Goal: Task Accomplishment & Management: Manage account settings

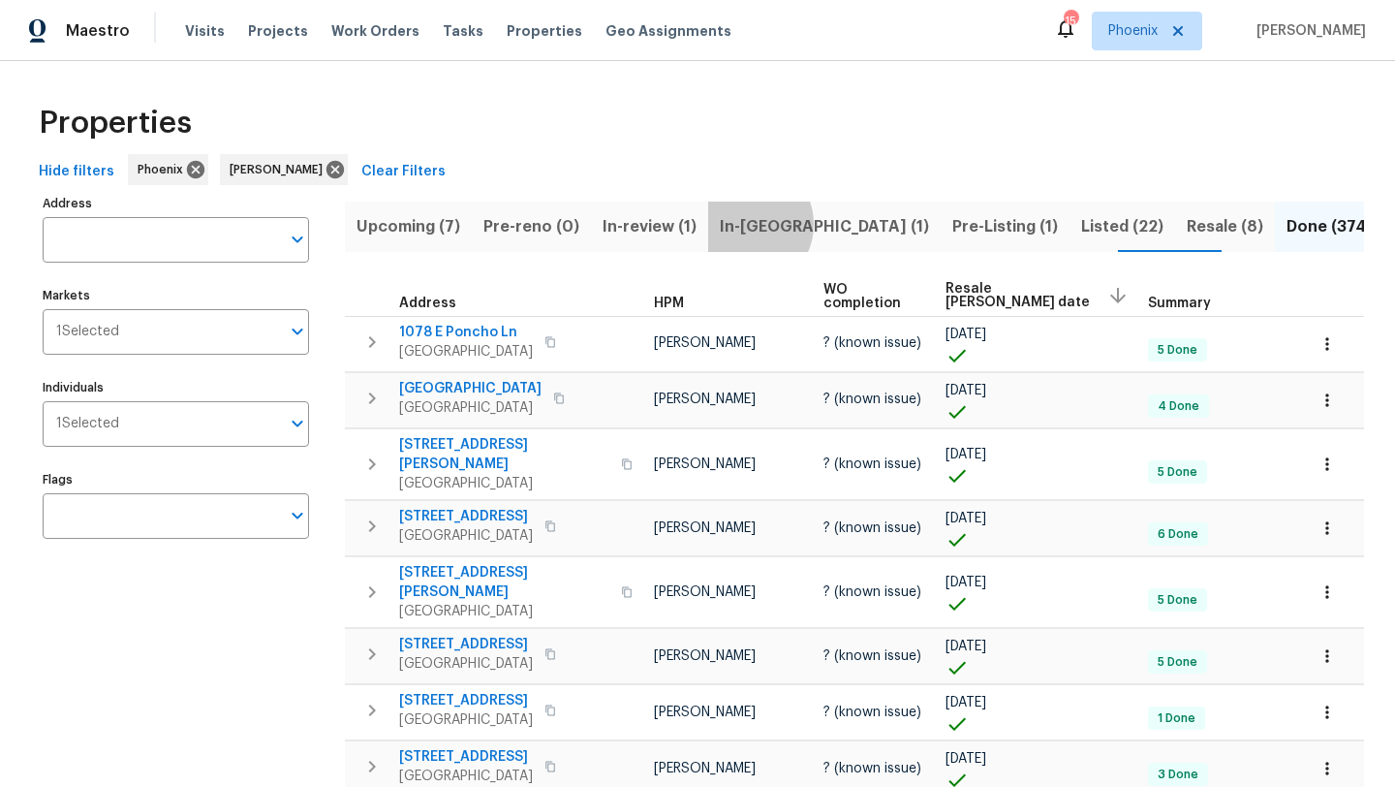
click at [735, 224] on span "In-reno (1)" at bounding box center [824, 226] width 209 height 27
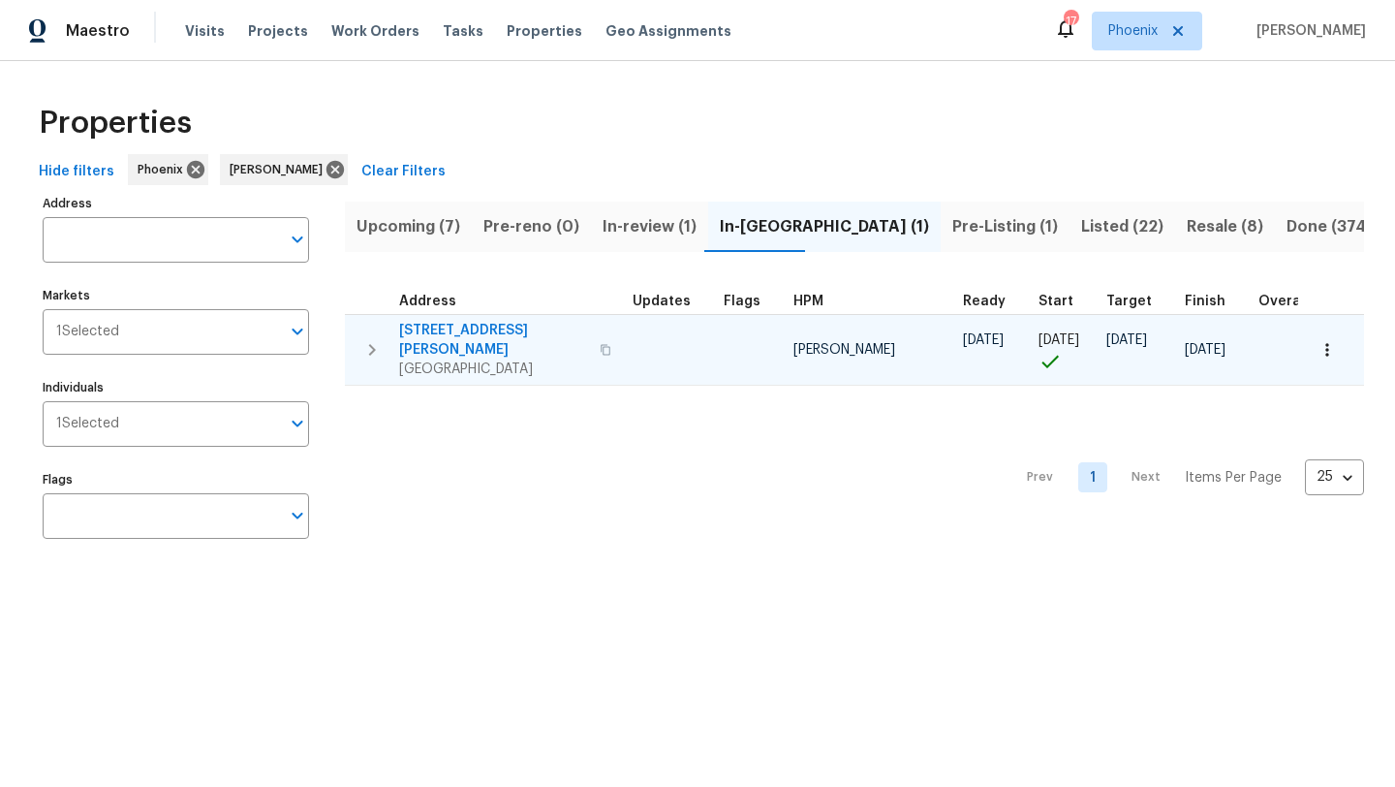
click at [468, 330] on span "[STREET_ADDRESS][PERSON_NAME]" at bounding box center [493, 340] width 189 height 39
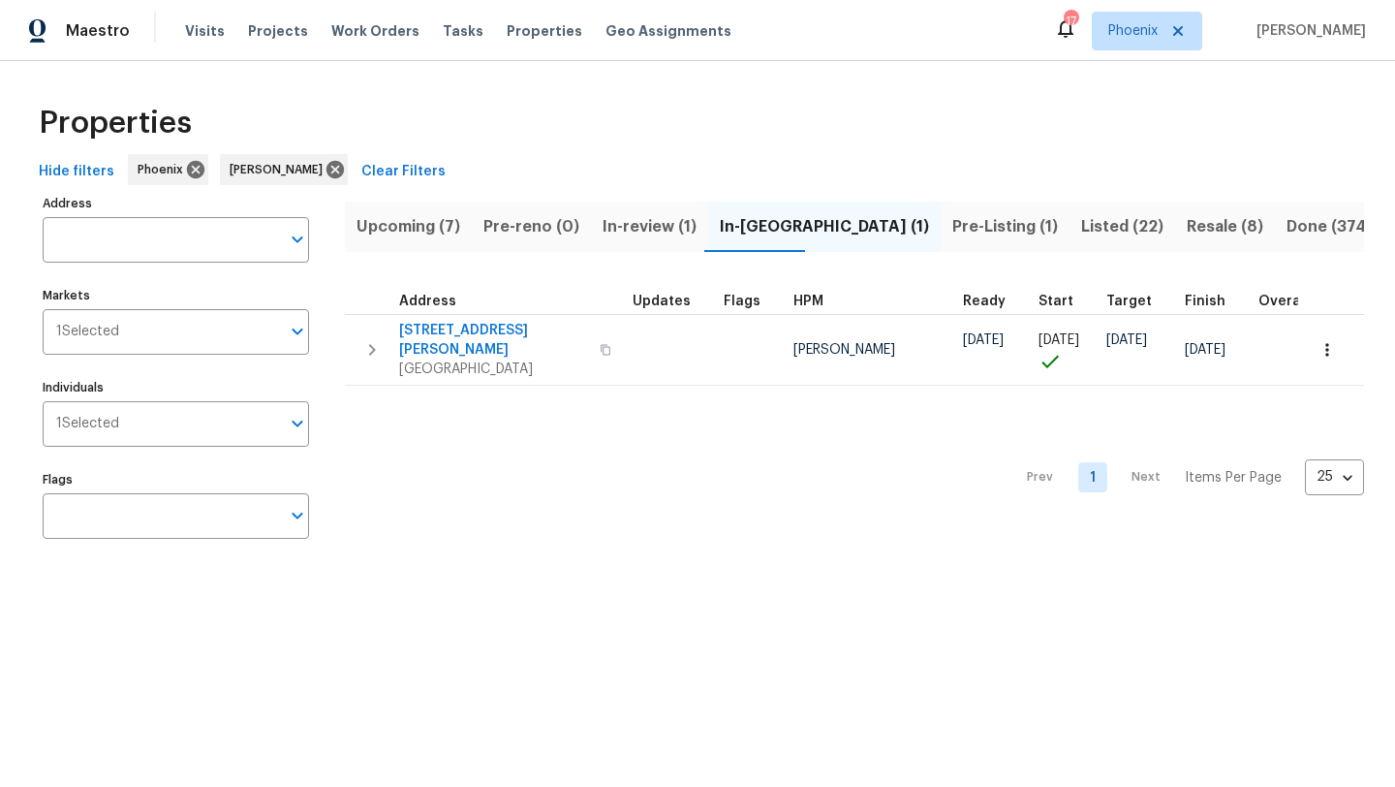
click at [952, 225] on span "Pre-Listing (1)" at bounding box center [1005, 226] width 106 height 27
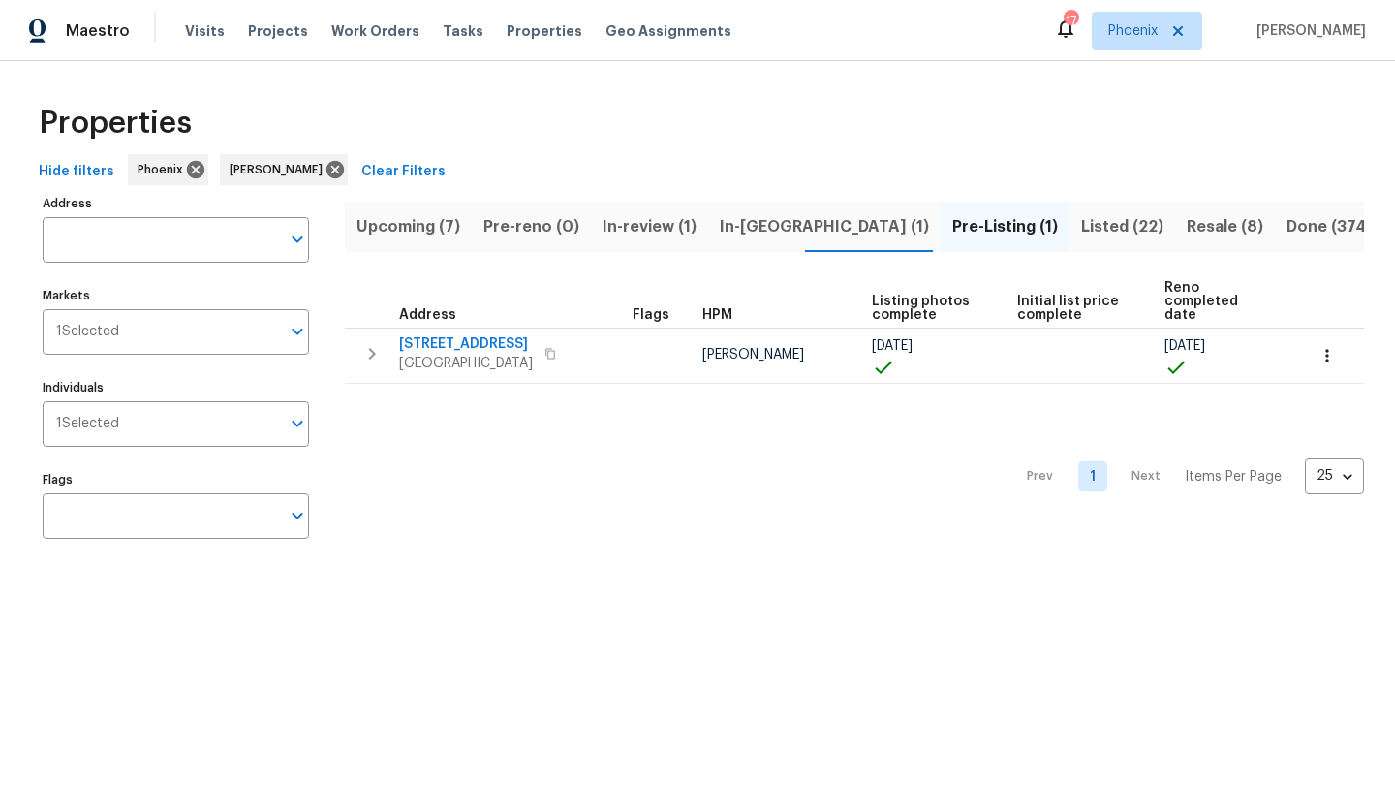
click at [1187, 224] on span "Resale (8)" at bounding box center [1225, 226] width 77 height 27
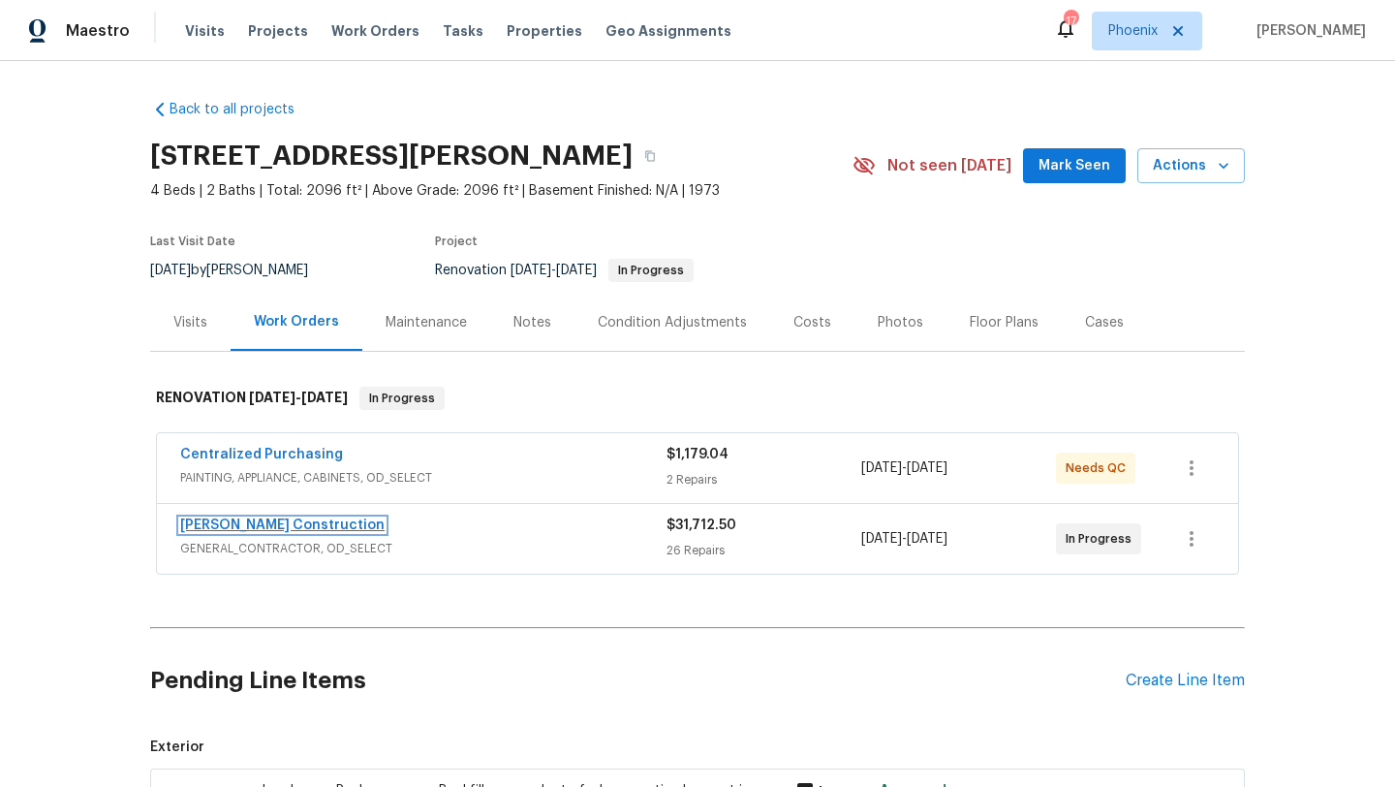
click at [304, 524] on link "Strasser Construction" at bounding box center [282, 525] width 204 height 14
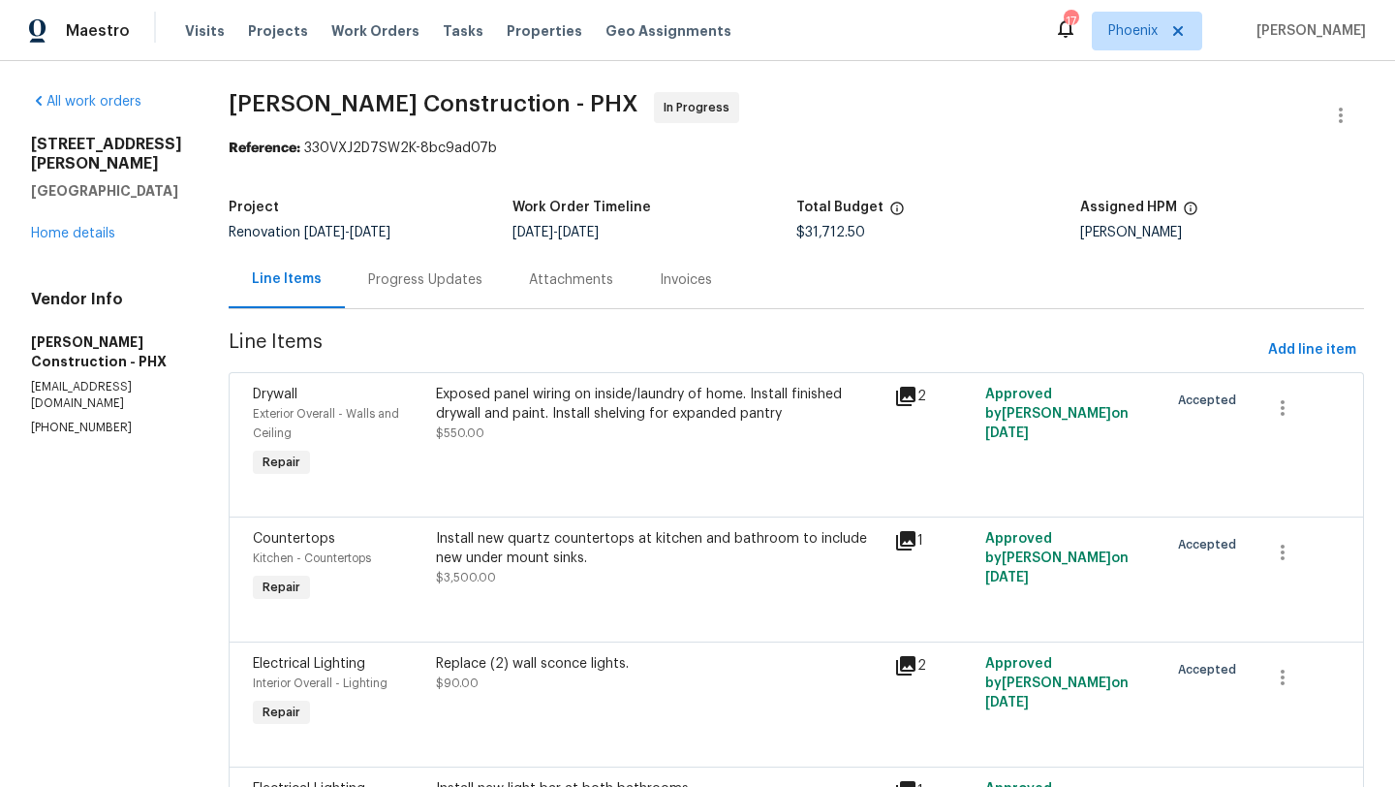
click at [393, 279] on div "Progress Updates" at bounding box center [425, 279] width 114 height 19
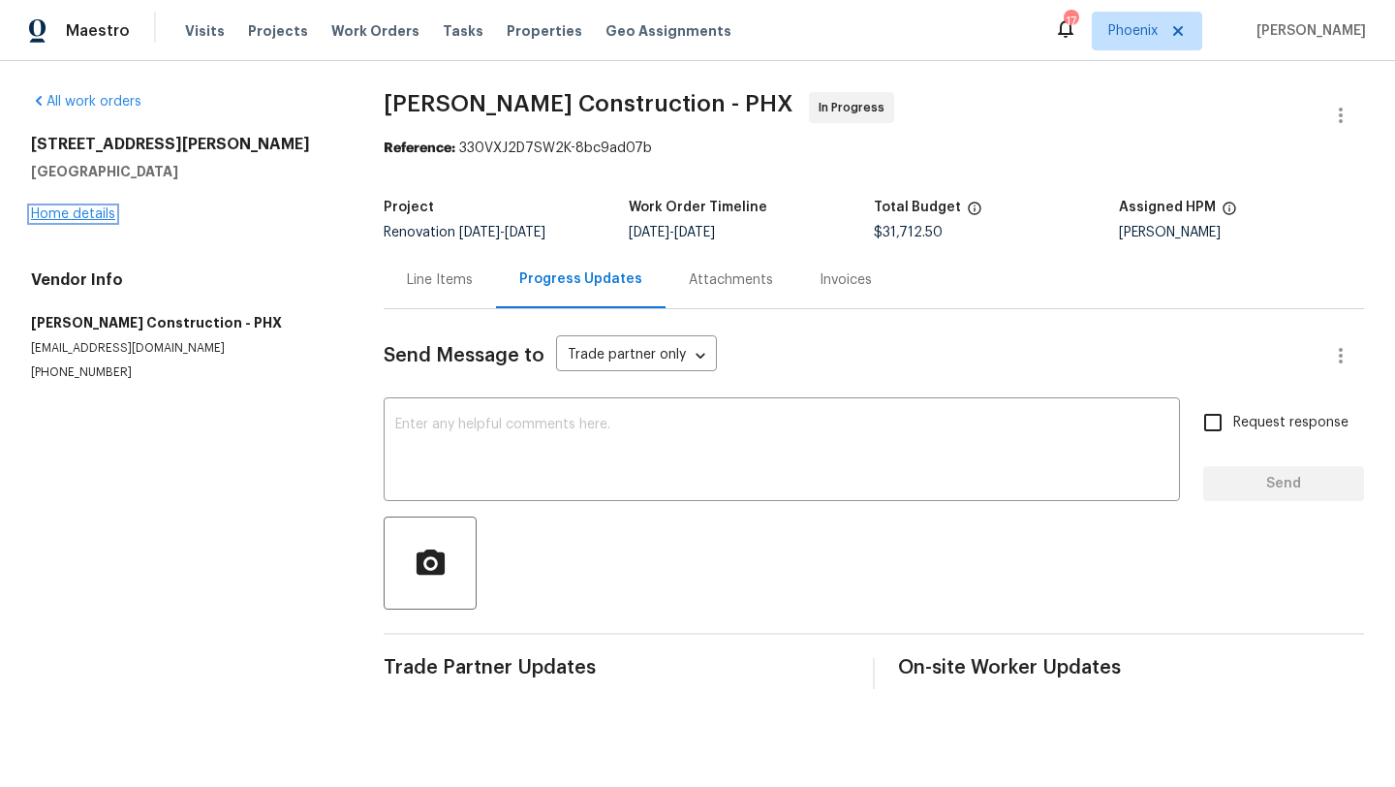
click at [92, 219] on link "Home details" at bounding box center [73, 214] width 84 height 14
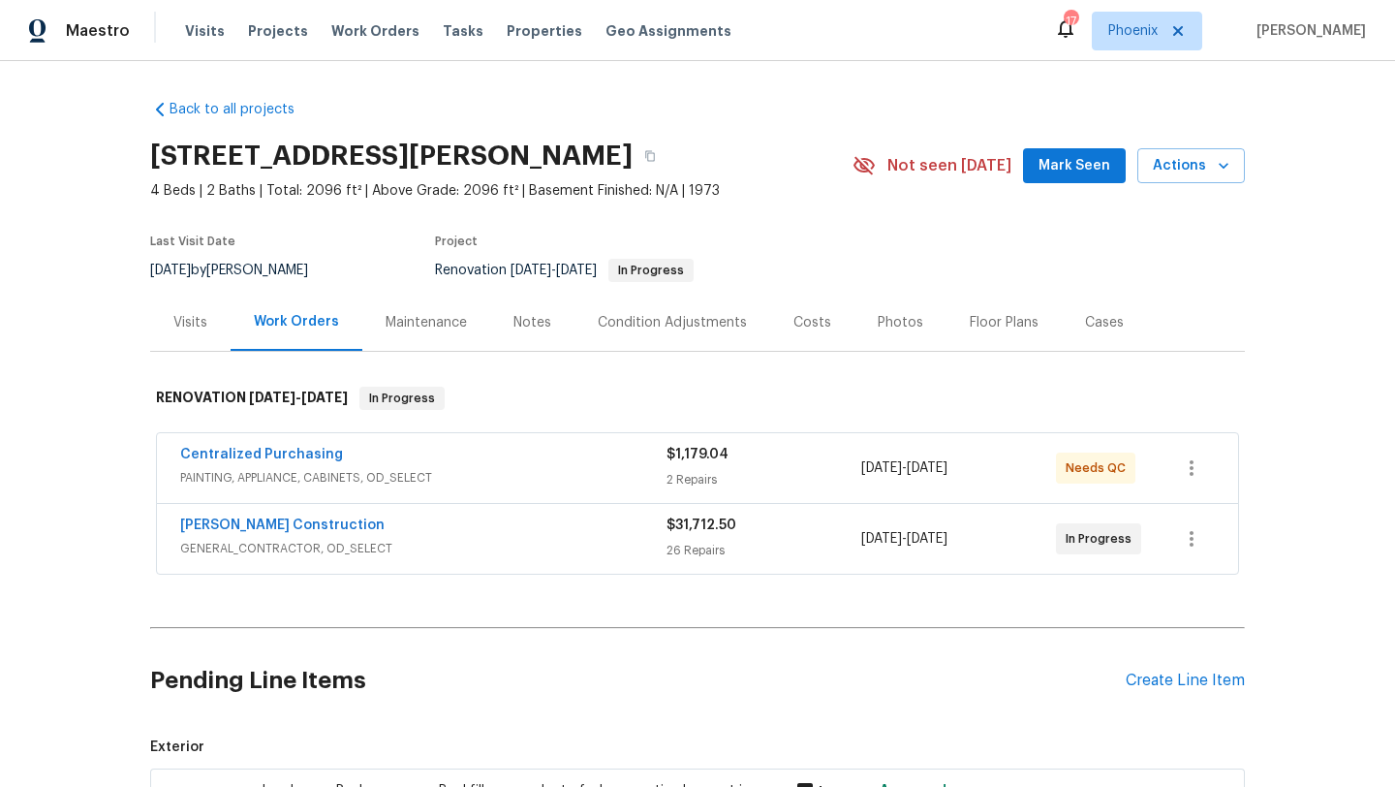
click at [521, 315] on div "Notes" at bounding box center [533, 322] width 38 height 19
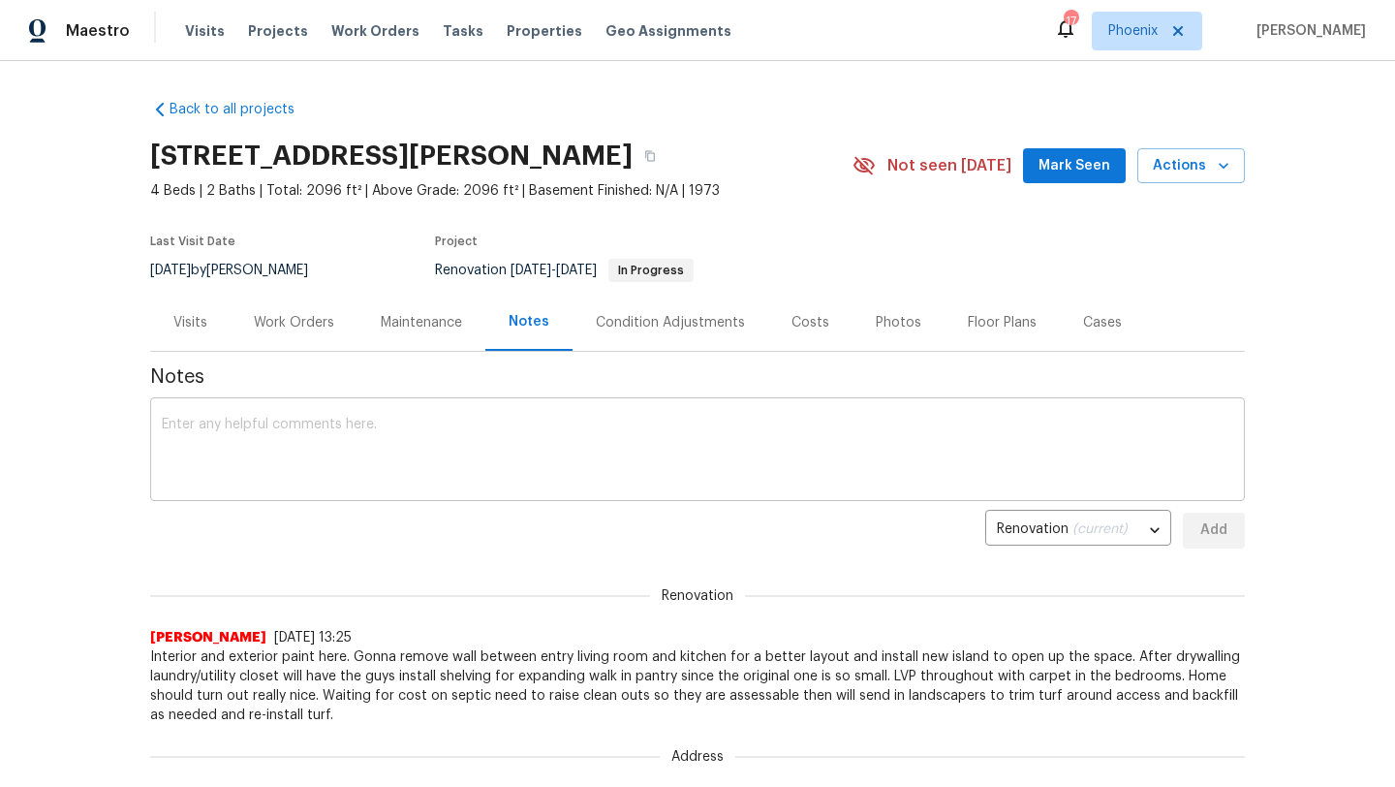
click at [207, 436] on textarea at bounding box center [698, 452] width 1072 height 68
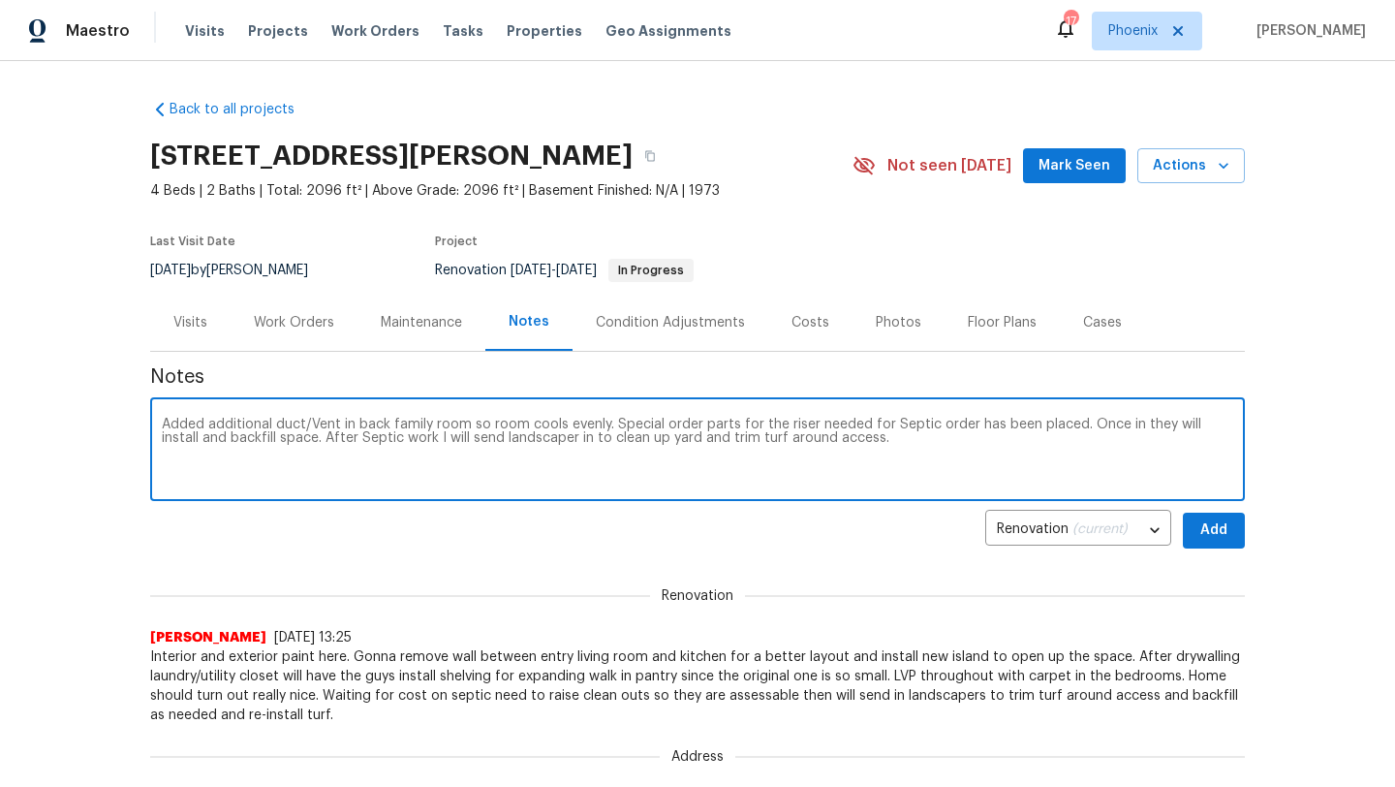
type textarea "Added additional duct/Vent in back family room so room cools evenly. Special or…"
click at [1217, 536] on span "Add" at bounding box center [1214, 530] width 31 height 24
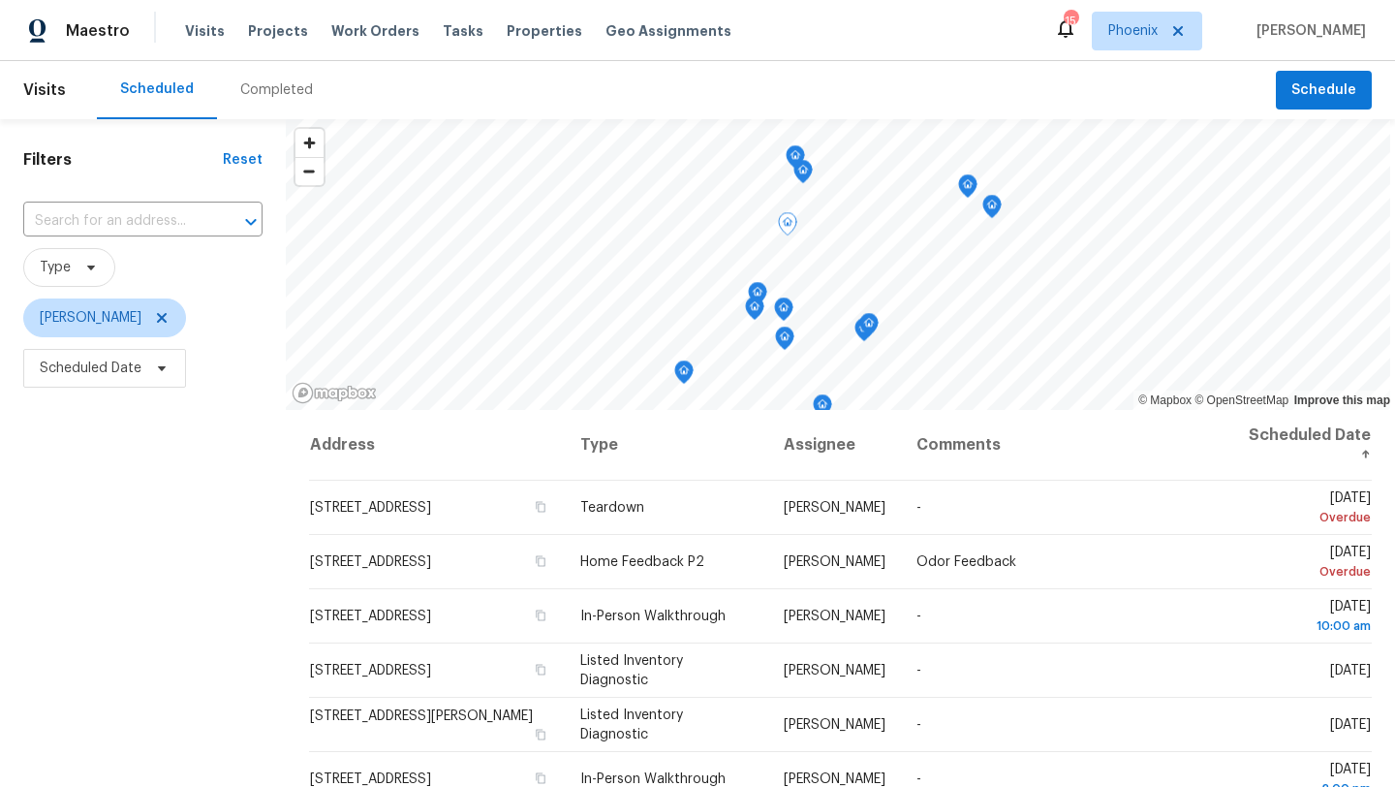
scroll to position [252, 0]
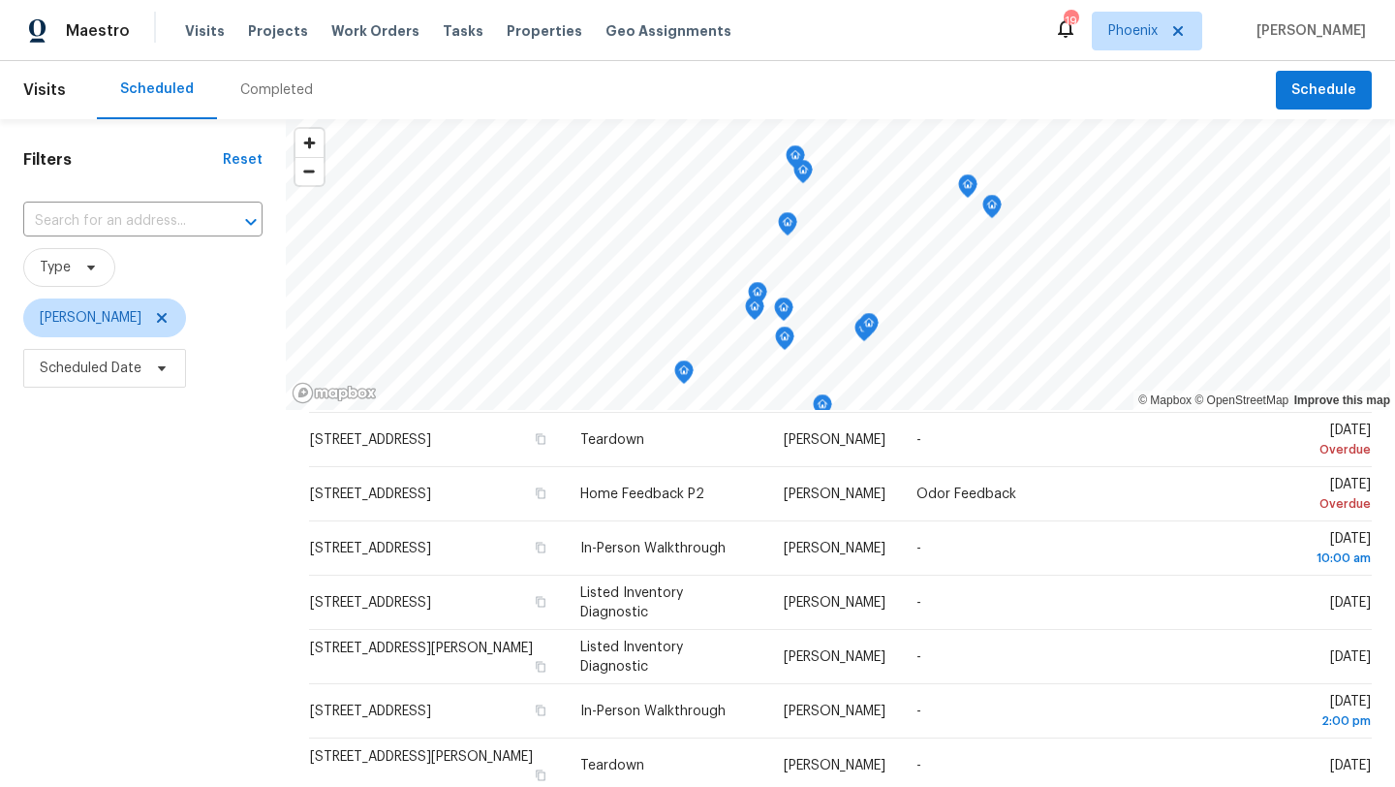
scroll to position [106, 0]
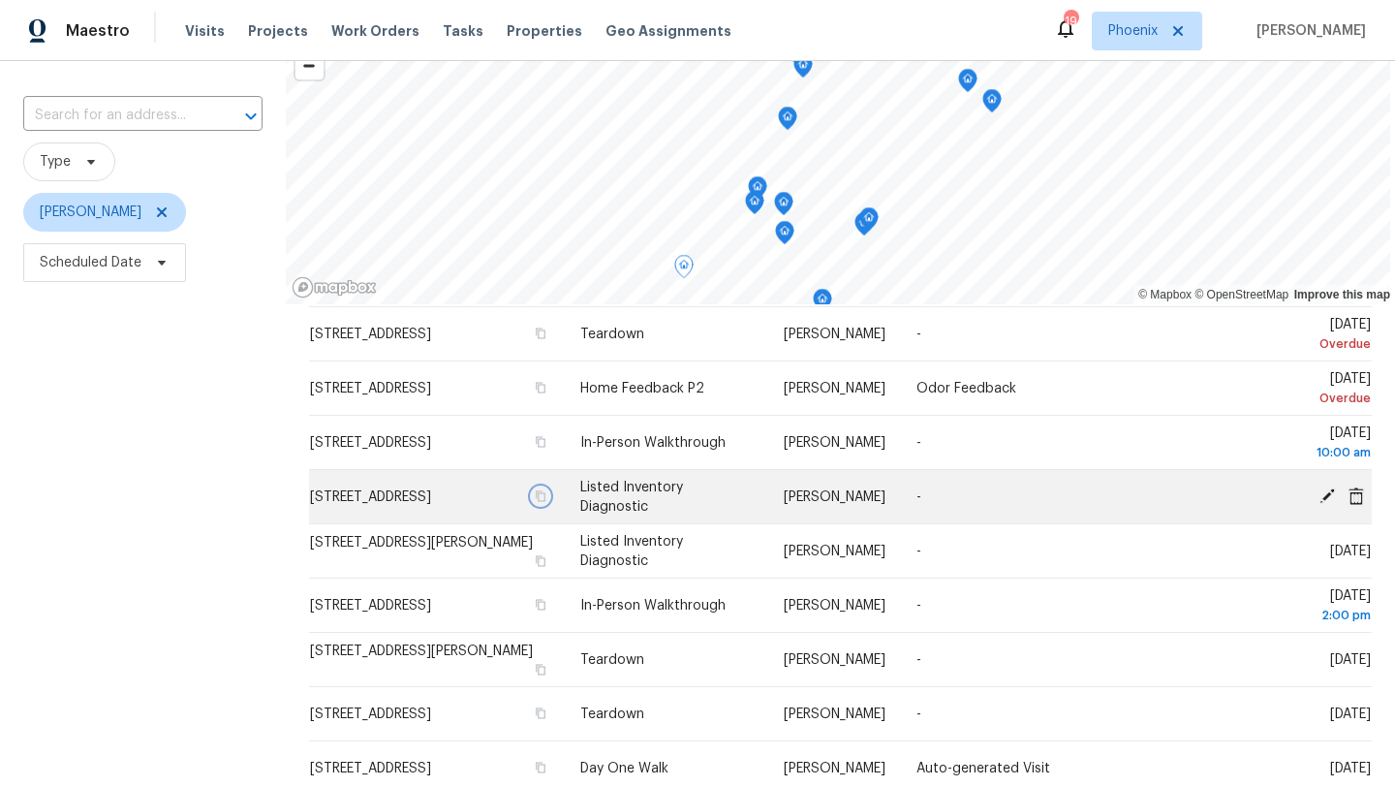
click at [546, 502] on icon "button" at bounding box center [541, 496] width 12 height 12
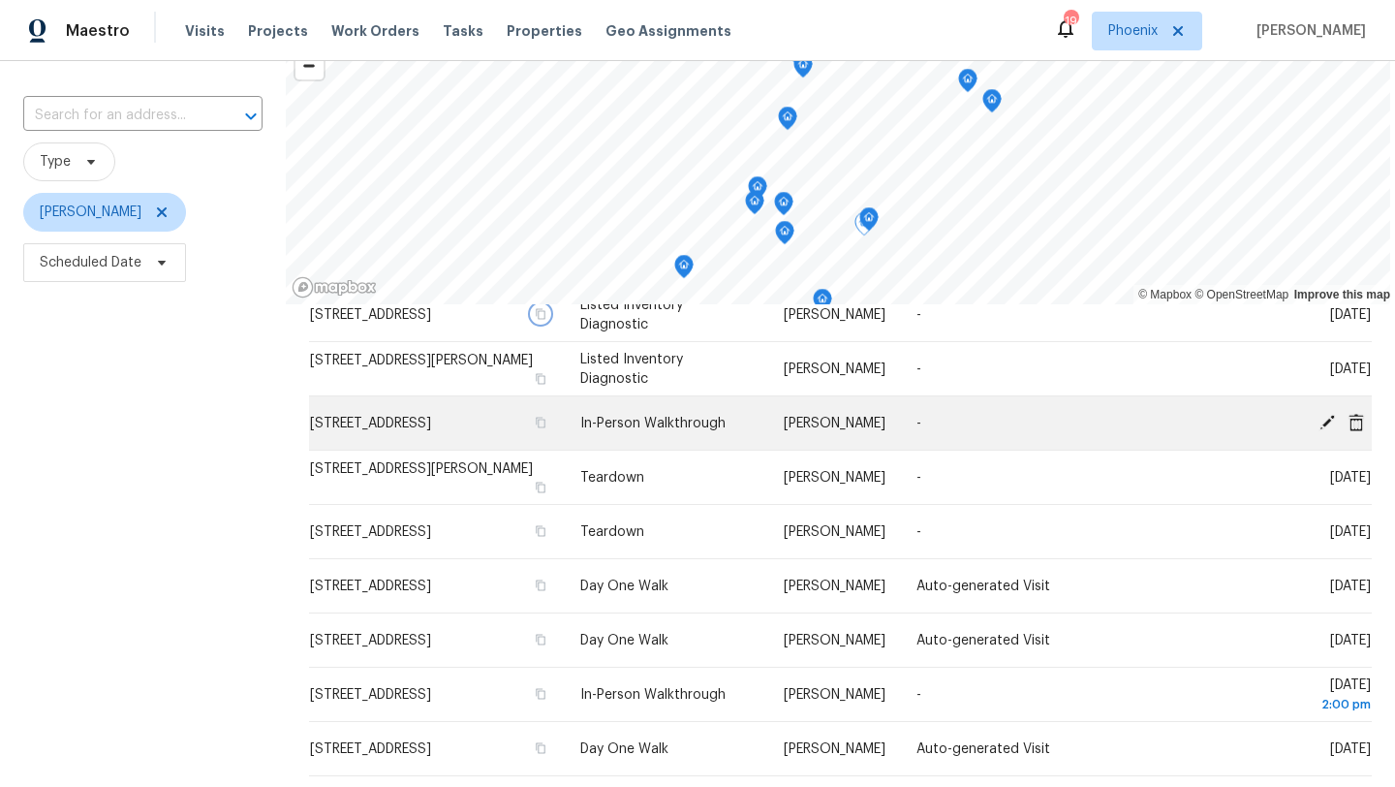
scroll to position [253, 0]
